Goal: Task Accomplishment & Management: Use online tool/utility

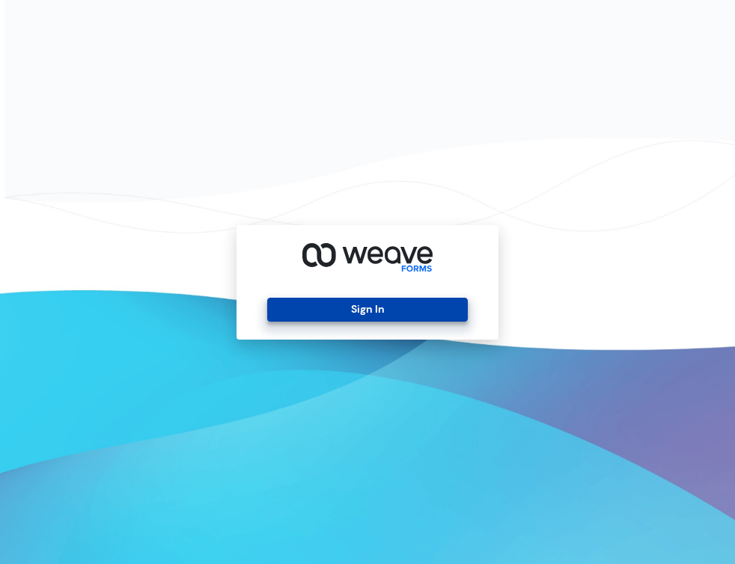
click at [408, 314] on button "Sign In" at bounding box center [367, 310] width 200 height 24
